Goal: Find specific page/section: Find specific page/section

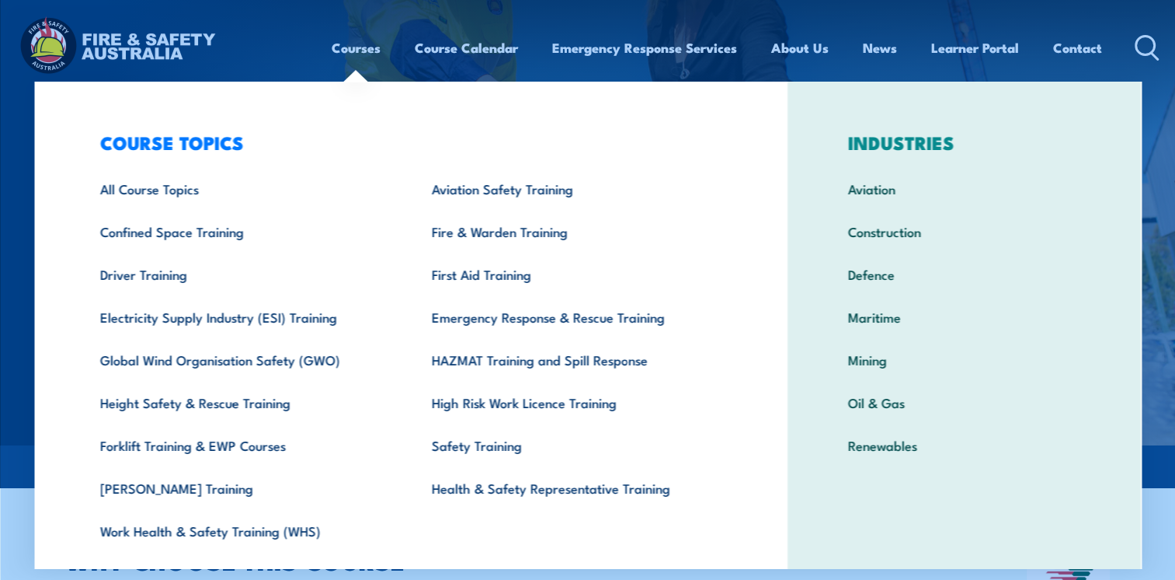
click at [351, 41] on link "Courses" at bounding box center [356, 47] width 49 height 41
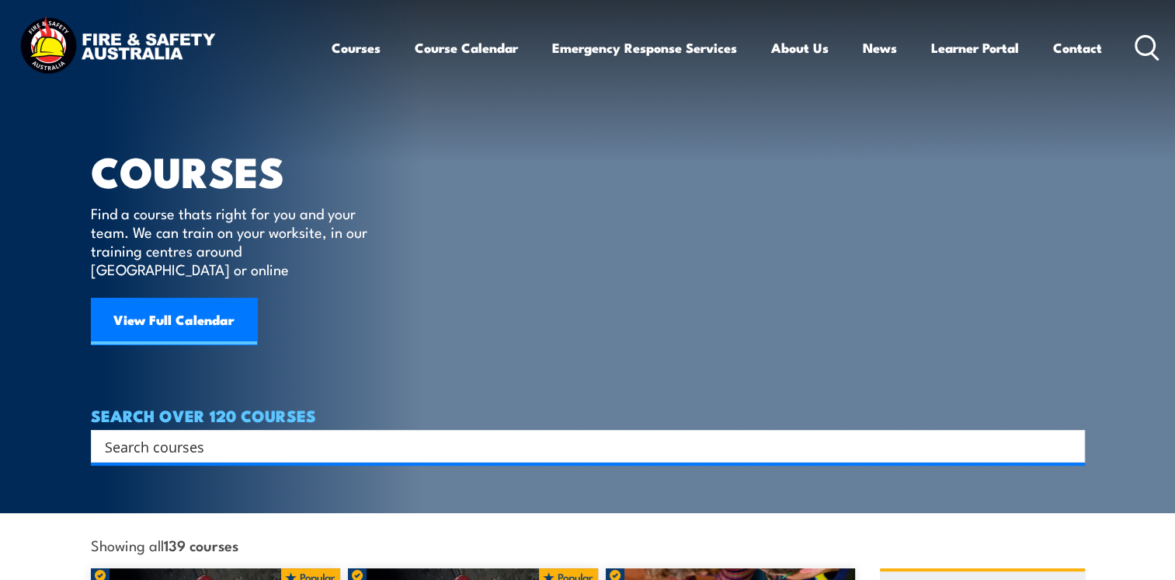
click at [351, 41] on link "Courses" at bounding box center [356, 47] width 49 height 41
click at [207, 434] on input "Search input" at bounding box center [578, 445] width 946 height 23
